Goal: Transaction & Acquisition: Purchase product/service

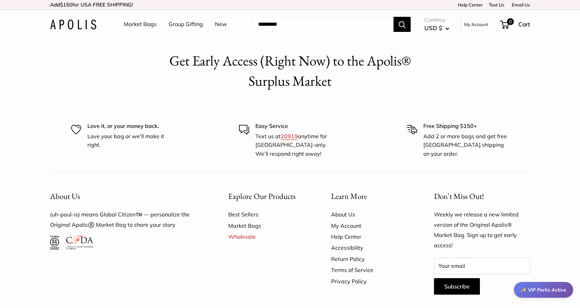
drag, startPoint x: 140, startPoint y: 23, endPoint x: 355, endPoint y: 78, distance: 222.0
click at [140, 23] on link "Market Bags" at bounding box center [140, 24] width 33 height 10
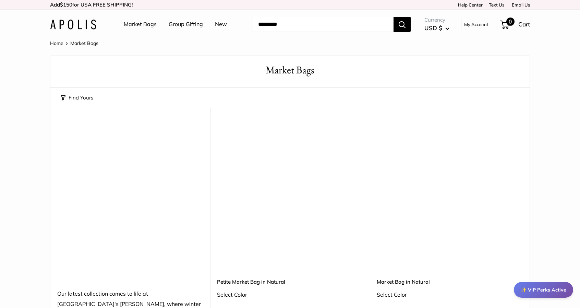
click at [525, 24] on span "Cart" at bounding box center [524, 24] width 12 height 7
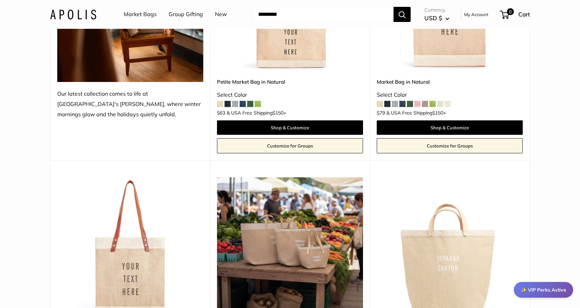
scroll to position [171, 0]
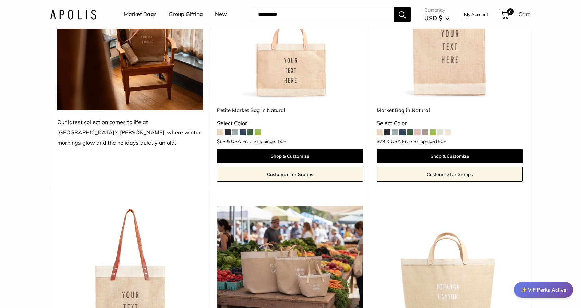
click at [434, 131] on span at bounding box center [432, 132] width 6 height 6
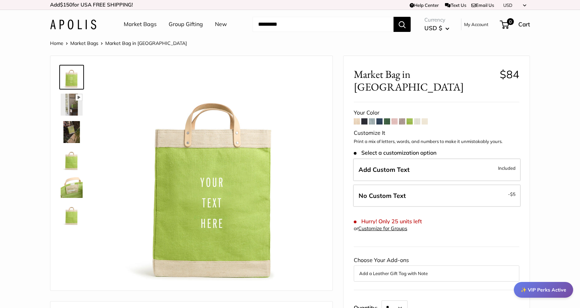
drag, startPoint x: 394, startPoint y: 106, endPoint x: 400, endPoint y: 106, distance: 6.2
click at [395, 118] on span at bounding box center [394, 121] width 6 height 6
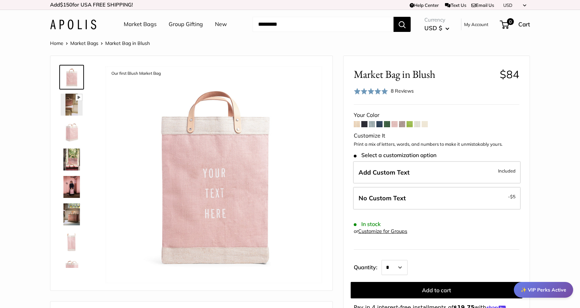
click at [357, 125] on span at bounding box center [356, 124] width 6 height 6
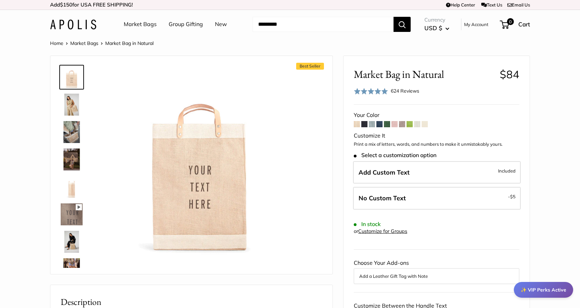
click at [363, 124] on span at bounding box center [364, 124] width 6 height 6
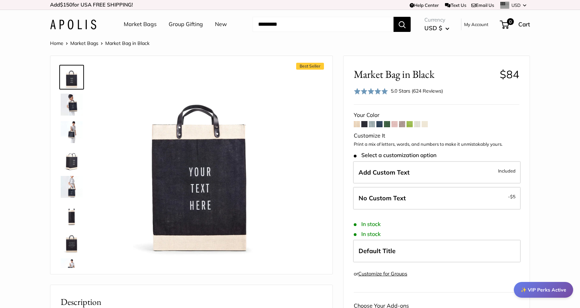
click at [370, 124] on span at bounding box center [372, 124] width 6 height 6
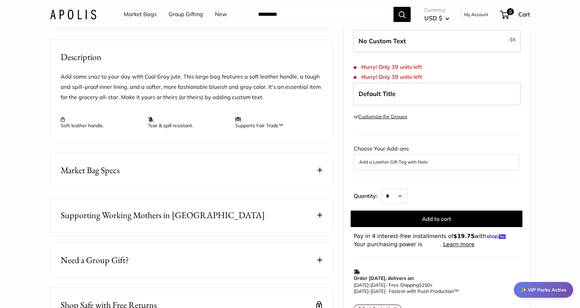
scroll to position [206, 0]
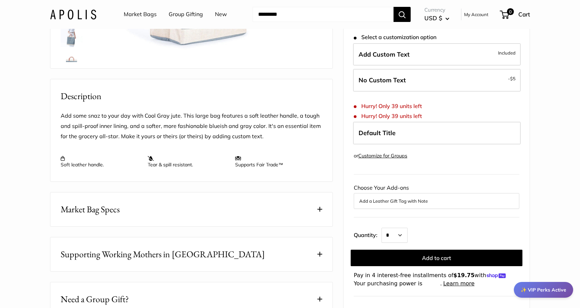
click at [146, 13] on link "Market Bags" at bounding box center [140, 14] width 33 height 10
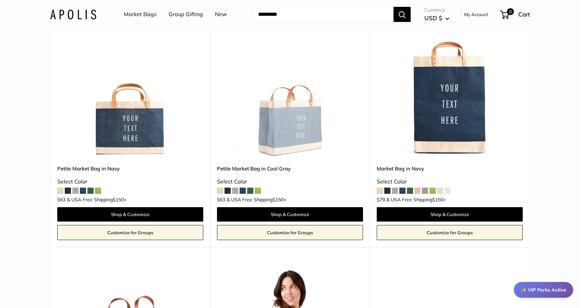
scroll to position [2384, 0]
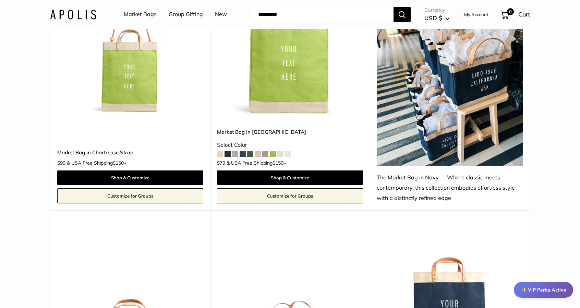
click at [73, 13] on img at bounding box center [73, 14] width 46 height 10
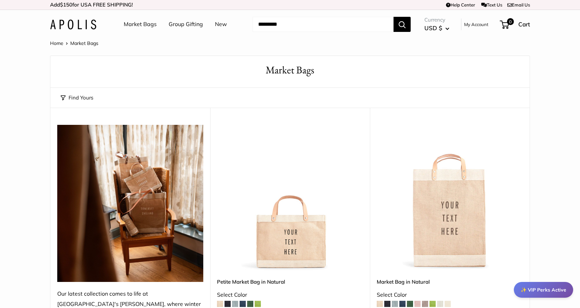
click at [53, 43] on link "Home" at bounding box center [56, 43] width 13 height 6
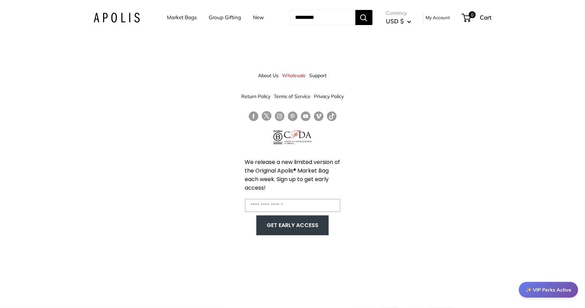
click at [127, 16] on img at bounding box center [117, 18] width 46 height 10
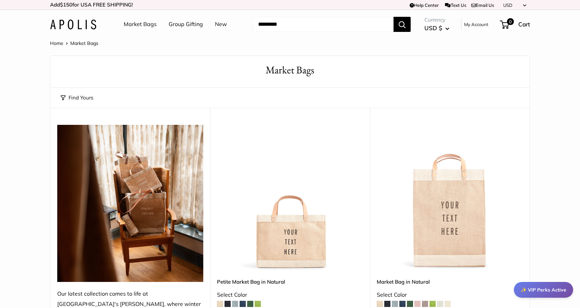
click at [219, 22] on link "New" at bounding box center [221, 24] width 12 height 10
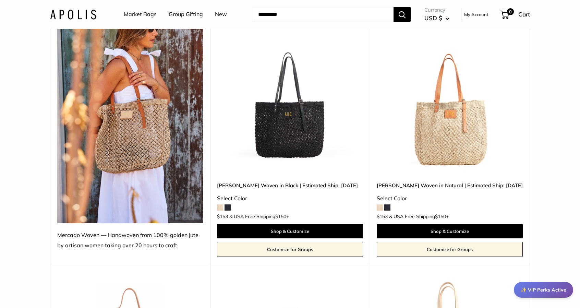
scroll to position [137, 0]
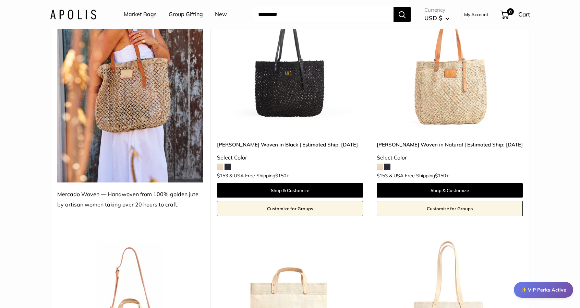
click at [0, 0] on img at bounding box center [0, 0] width 0 height 0
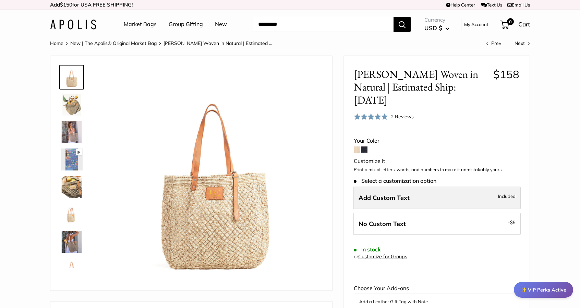
click at [436, 189] on label "Add Custom Text Included" at bounding box center [437, 197] width 168 height 23
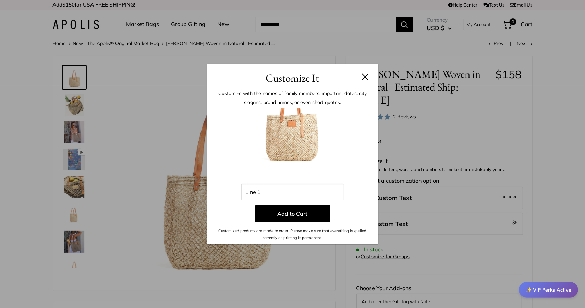
click at [368, 77] on button at bounding box center [365, 76] width 7 height 7
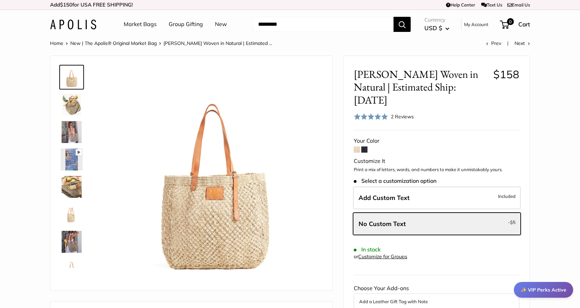
click at [66, 187] on img at bounding box center [72, 187] width 22 height 22
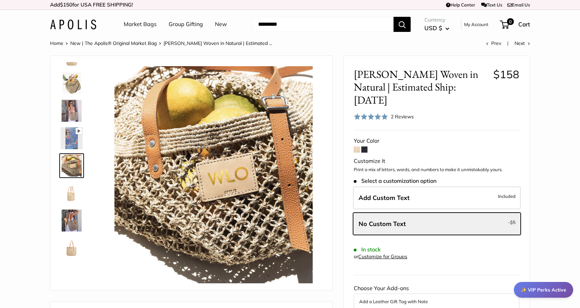
click at [70, 225] on img at bounding box center [72, 220] width 22 height 22
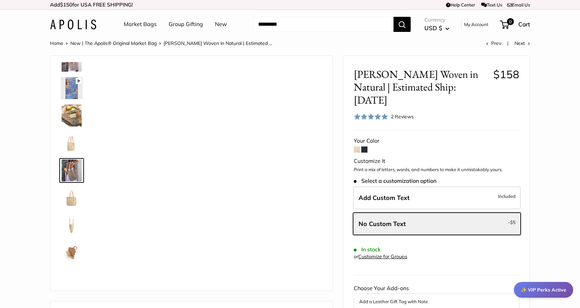
scroll to position [76, 0]
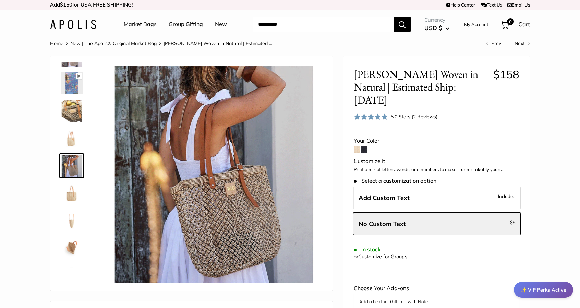
click at [69, 249] on img at bounding box center [72, 248] width 22 height 22
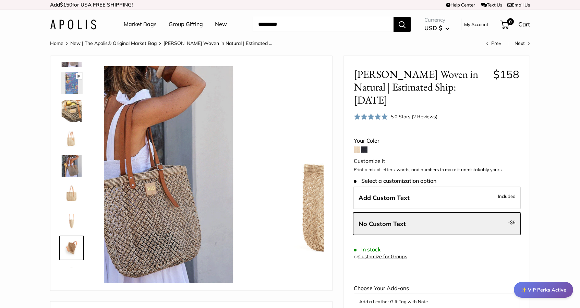
scroll to position [99, 0]
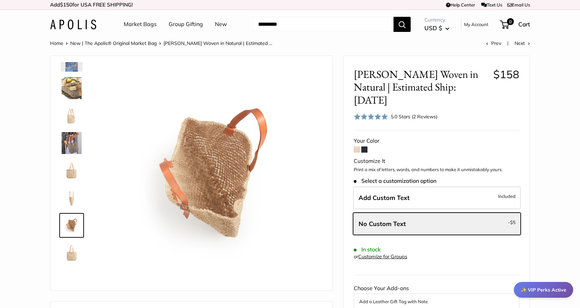
click at [77, 83] on img at bounding box center [72, 88] width 22 height 22
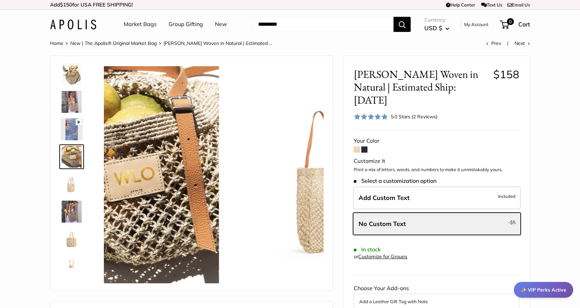
scroll to position [21, 0]
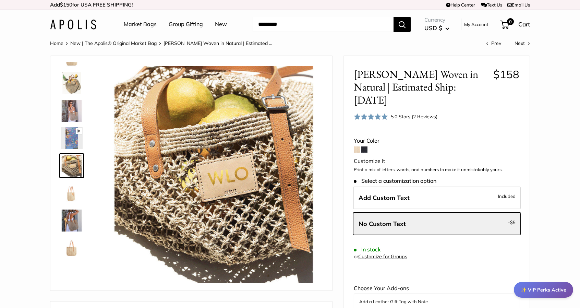
click at [367, 136] on form "Your Color Customize It Print a mix of letters, words, and numbers to make it u…" at bounding box center [435, 269] width 165 height 266
click at [364, 146] on span at bounding box center [364, 149] width 6 height 6
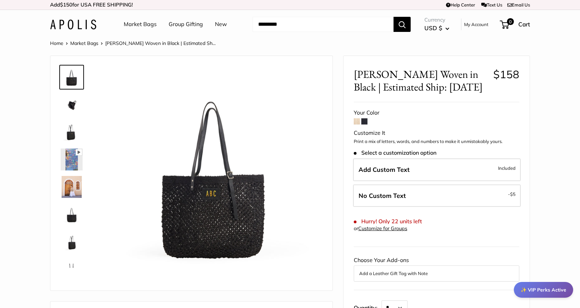
click at [356, 124] on span at bounding box center [356, 121] width 6 height 6
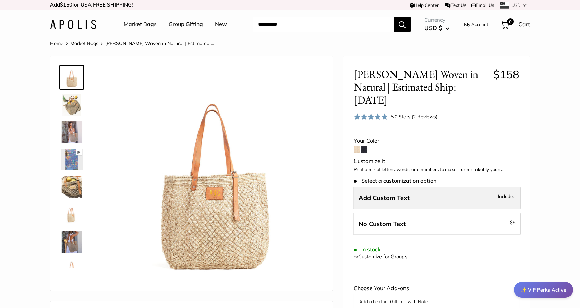
click at [439, 188] on label "Add Custom Text Included" at bounding box center [437, 197] width 168 height 23
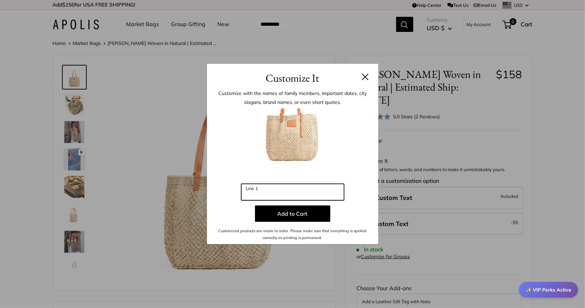
click at [252, 193] on input "Line 1" at bounding box center [292, 192] width 103 height 16
type input "***"
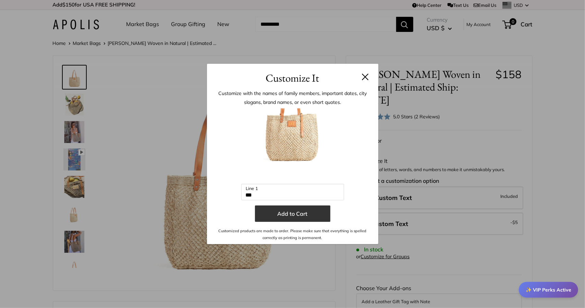
click at [283, 215] on button "Add to Cart" at bounding box center [292, 213] width 75 height 16
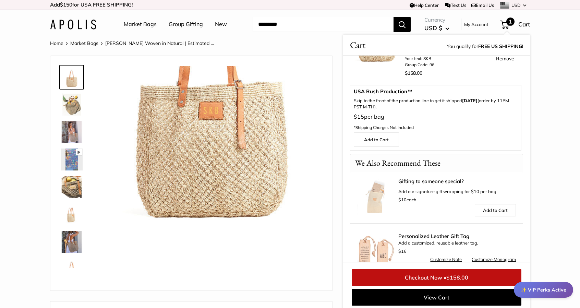
scroll to position [58, 0]
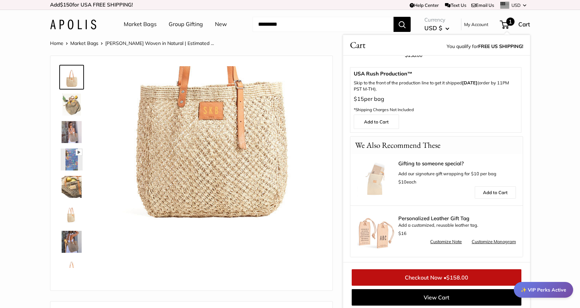
click at [466, 274] on span "$158.00" at bounding box center [457, 277] width 22 height 7
